Goal: Information Seeking & Learning: Understand process/instructions

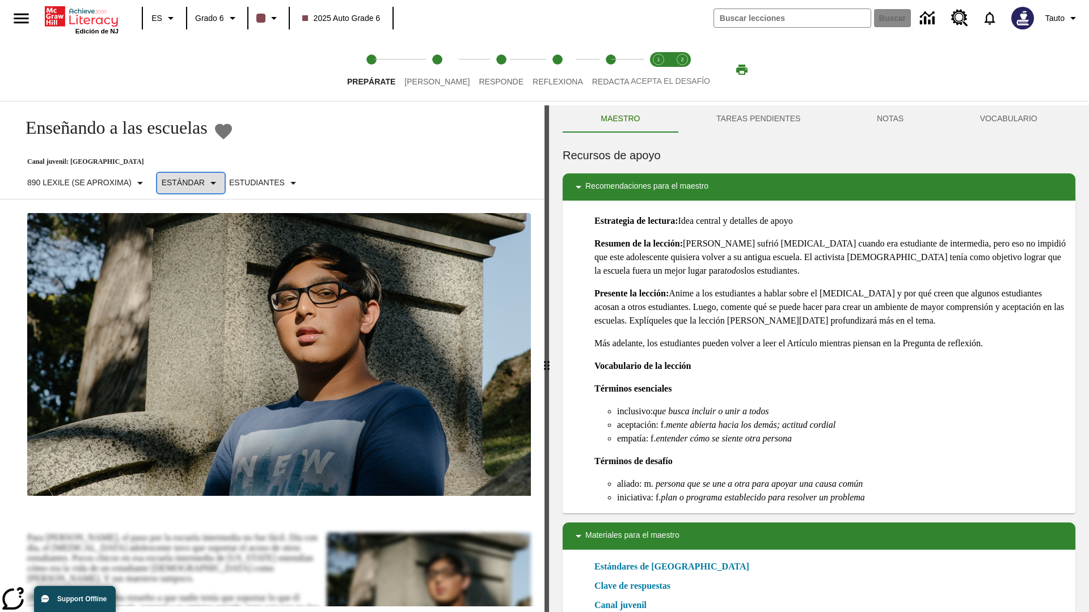
click at [190, 183] on p "Estándar" at bounding box center [183, 183] width 43 height 12
click at [87, 177] on p "890 Lexile (Se aproxima)" at bounding box center [79, 183] width 104 height 12
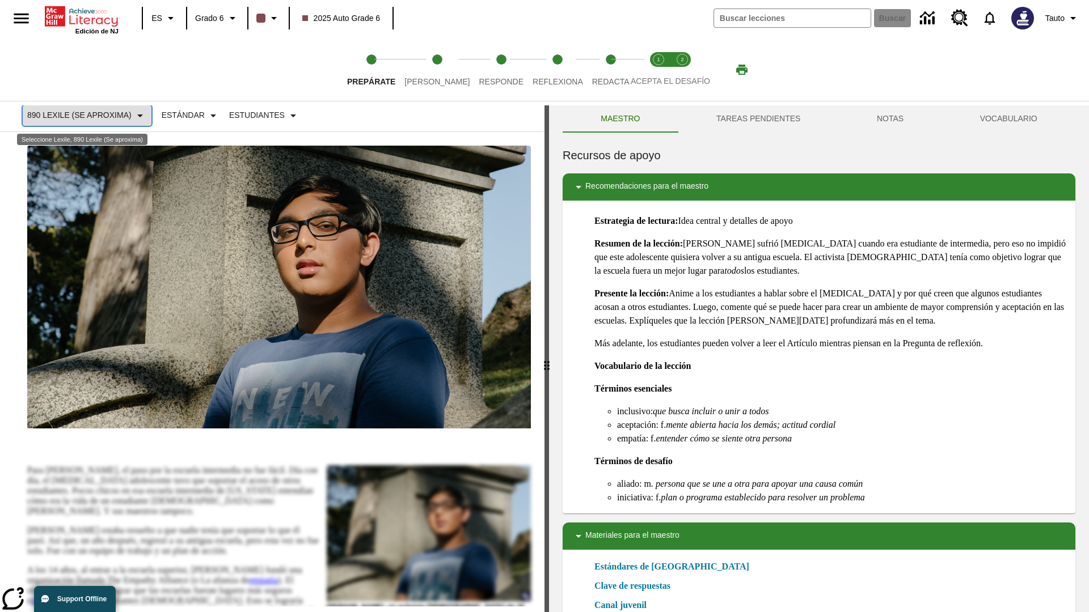
click at [87, 121] on p "890 Lexile (Se aproxima)" at bounding box center [79, 115] width 104 height 12
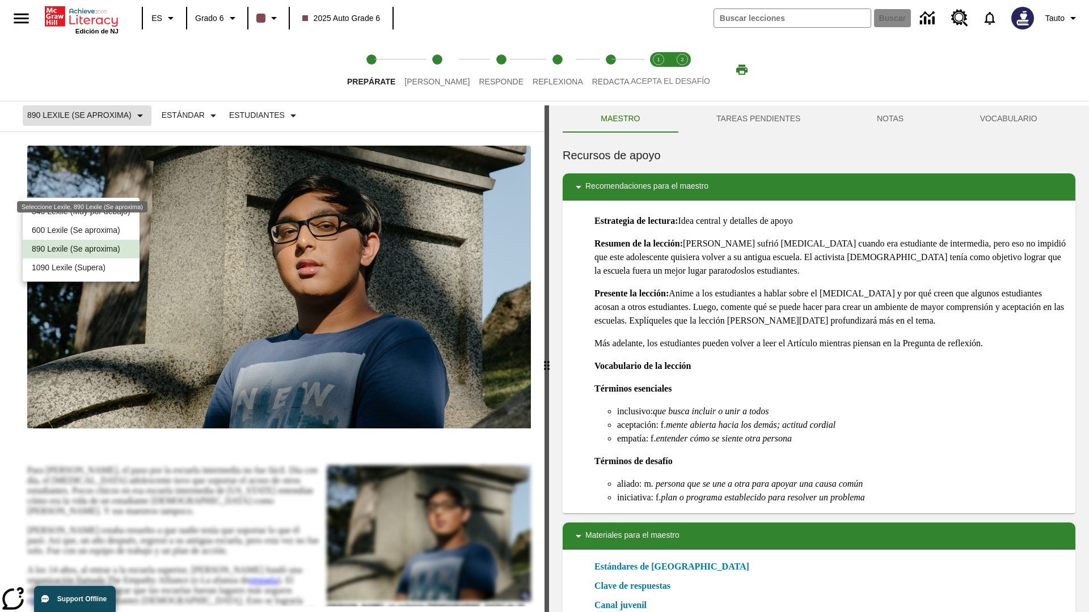
scroll to position [0, 0]
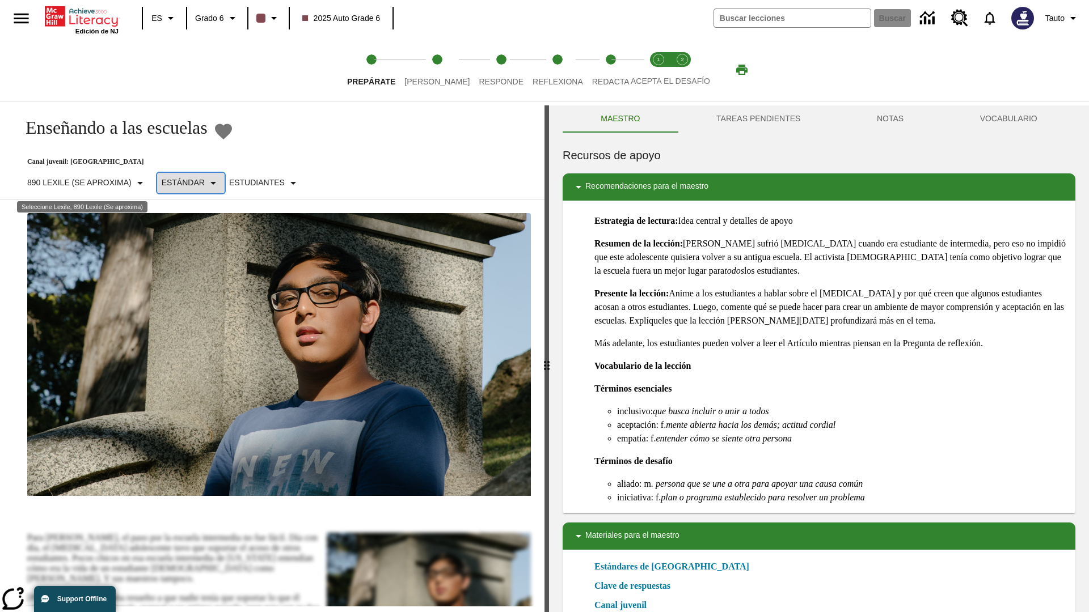
click at [190, 183] on p "Estándar" at bounding box center [183, 183] width 43 height 12
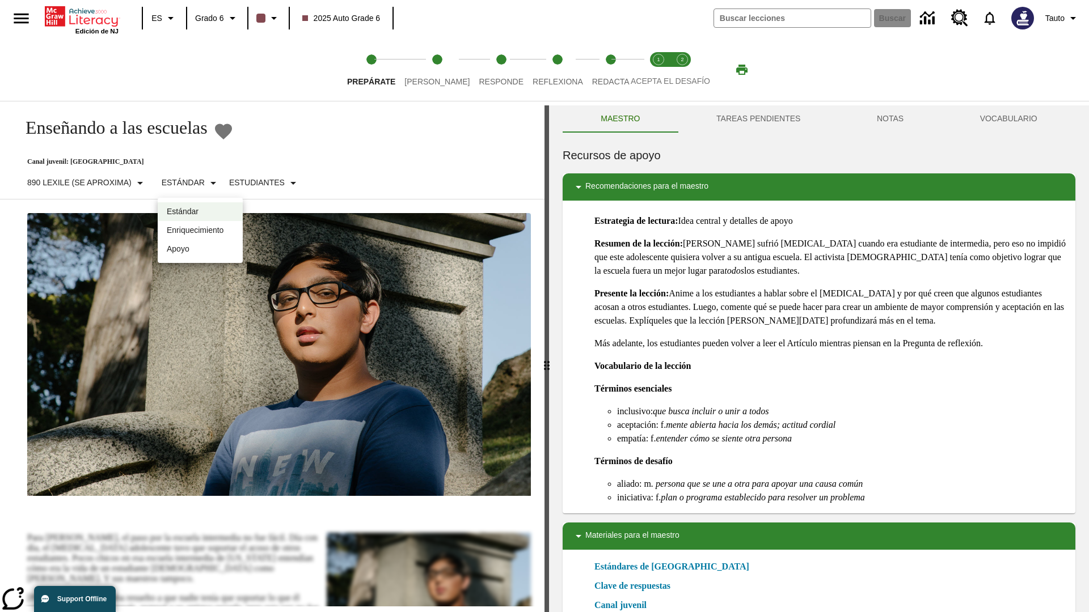
click at [200, 230] on p "Enriquecimiento" at bounding box center [200, 231] width 67 height 12
